Goal: Task Accomplishment & Management: Use online tool/utility

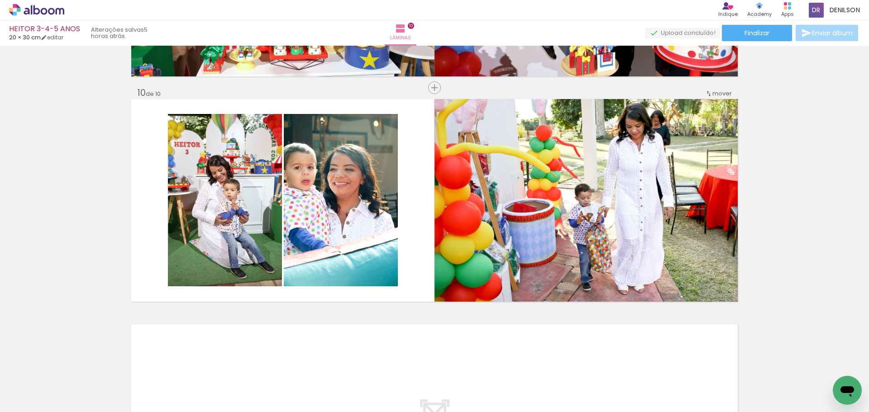
scroll to position [9248, 0]
